Goal: Transaction & Acquisition: Obtain resource

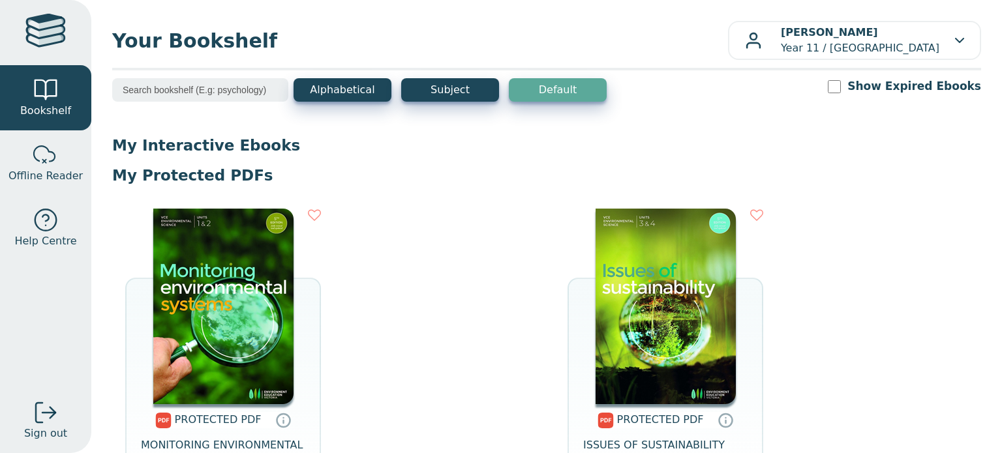
click at [657, 333] on img at bounding box center [666, 307] width 140 height 196
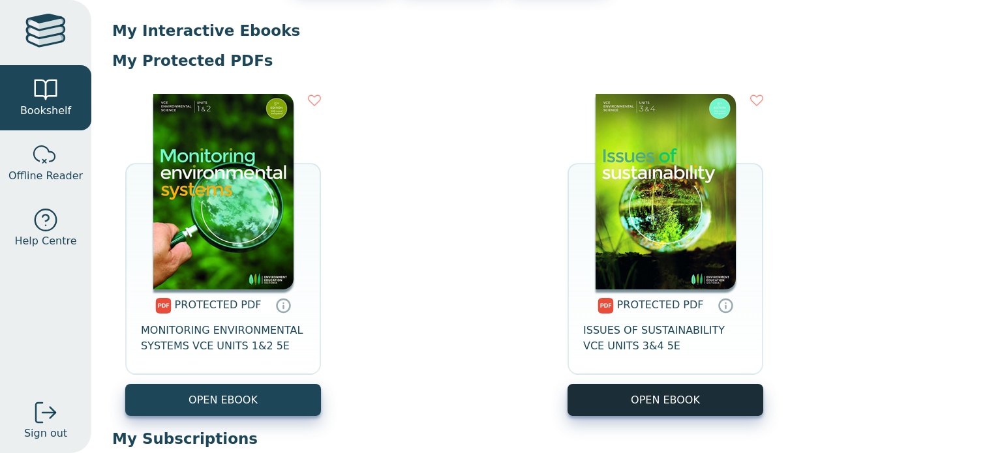
click at [642, 409] on link "OPEN EBOOK" at bounding box center [666, 400] width 196 height 32
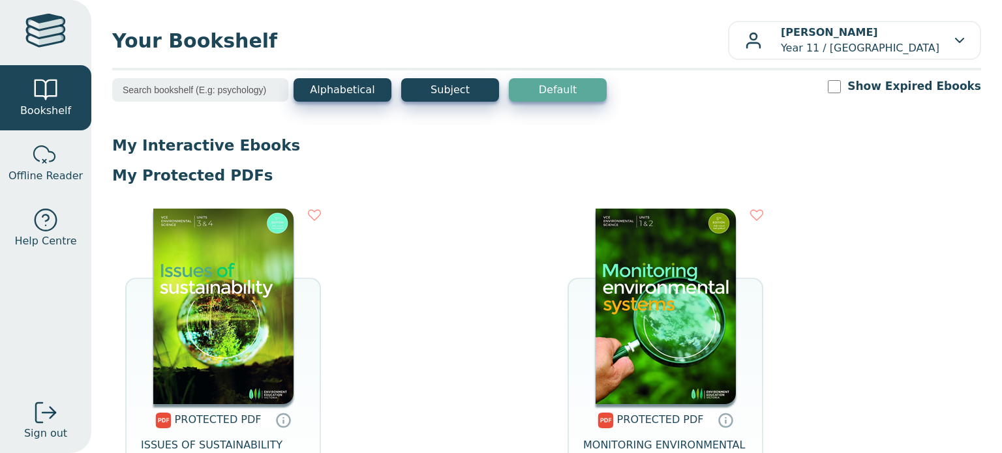
drag, startPoint x: 0, startPoint y: 0, endPoint x: 840, endPoint y: 294, distance: 890.3
click at [840, 294] on div "PROTECTED PDF ISSUES OF SUSTAINABILITY VCE UNITS 3&4 5E OPEN EBOOK PROTECTED PDF" at bounding box center [546, 370] width 869 height 348
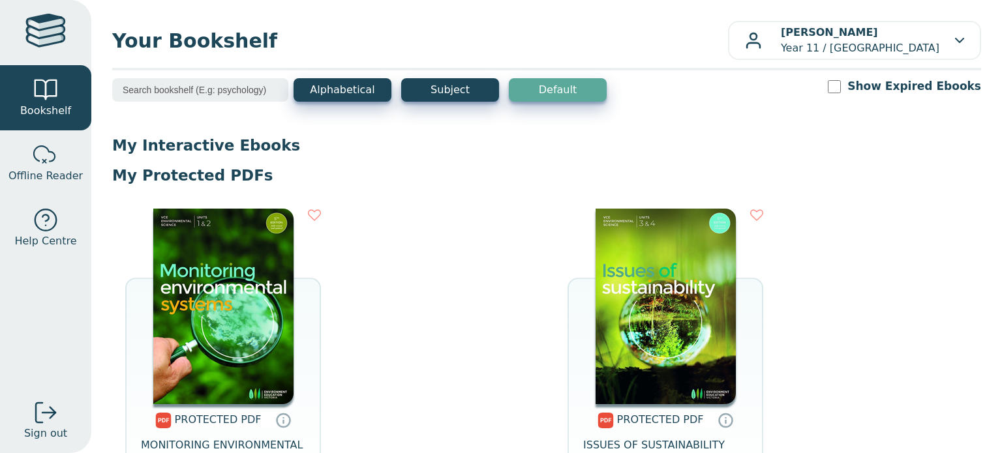
click at [678, 333] on img at bounding box center [666, 307] width 140 height 196
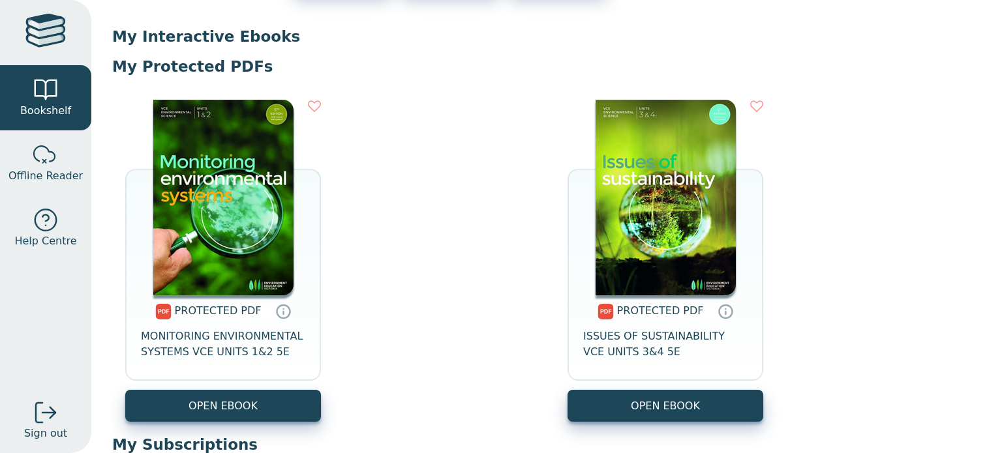
scroll to position [112, 0]
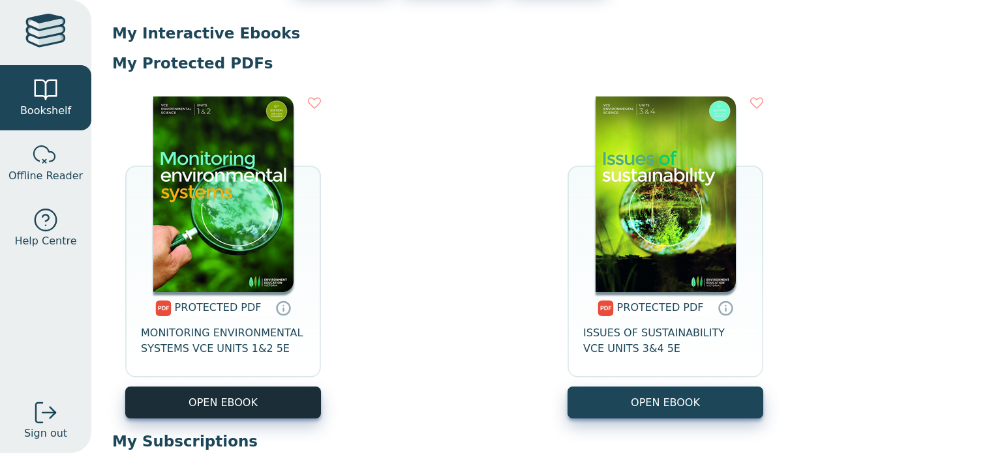
click at [226, 402] on link "OPEN EBOOK" at bounding box center [223, 403] width 196 height 32
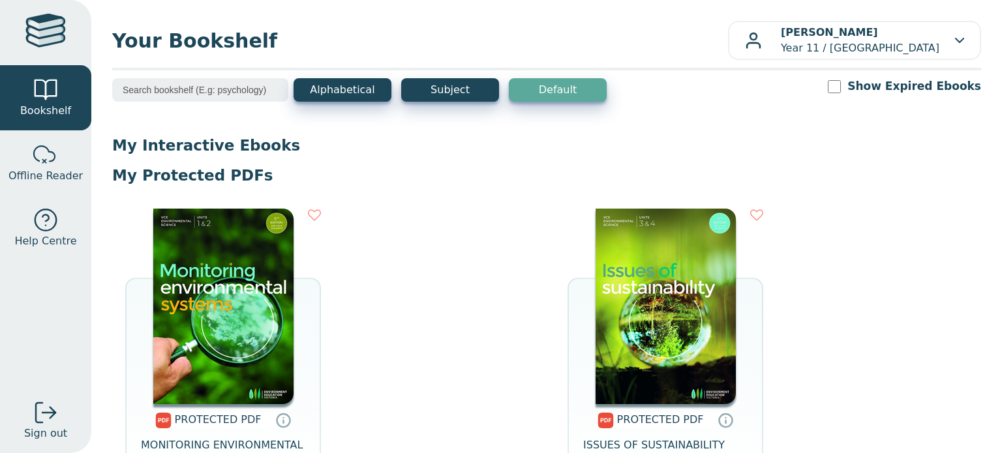
drag, startPoint x: 885, startPoint y: 3, endPoint x: 521, endPoint y: 27, distance: 365.5
click at [521, 27] on span "Your Bookshelf" at bounding box center [420, 40] width 616 height 29
click at [245, 307] on img at bounding box center [223, 307] width 140 height 196
click at [616, 356] on img at bounding box center [666, 307] width 140 height 196
